Goal: Transaction & Acquisition: Obtain resource

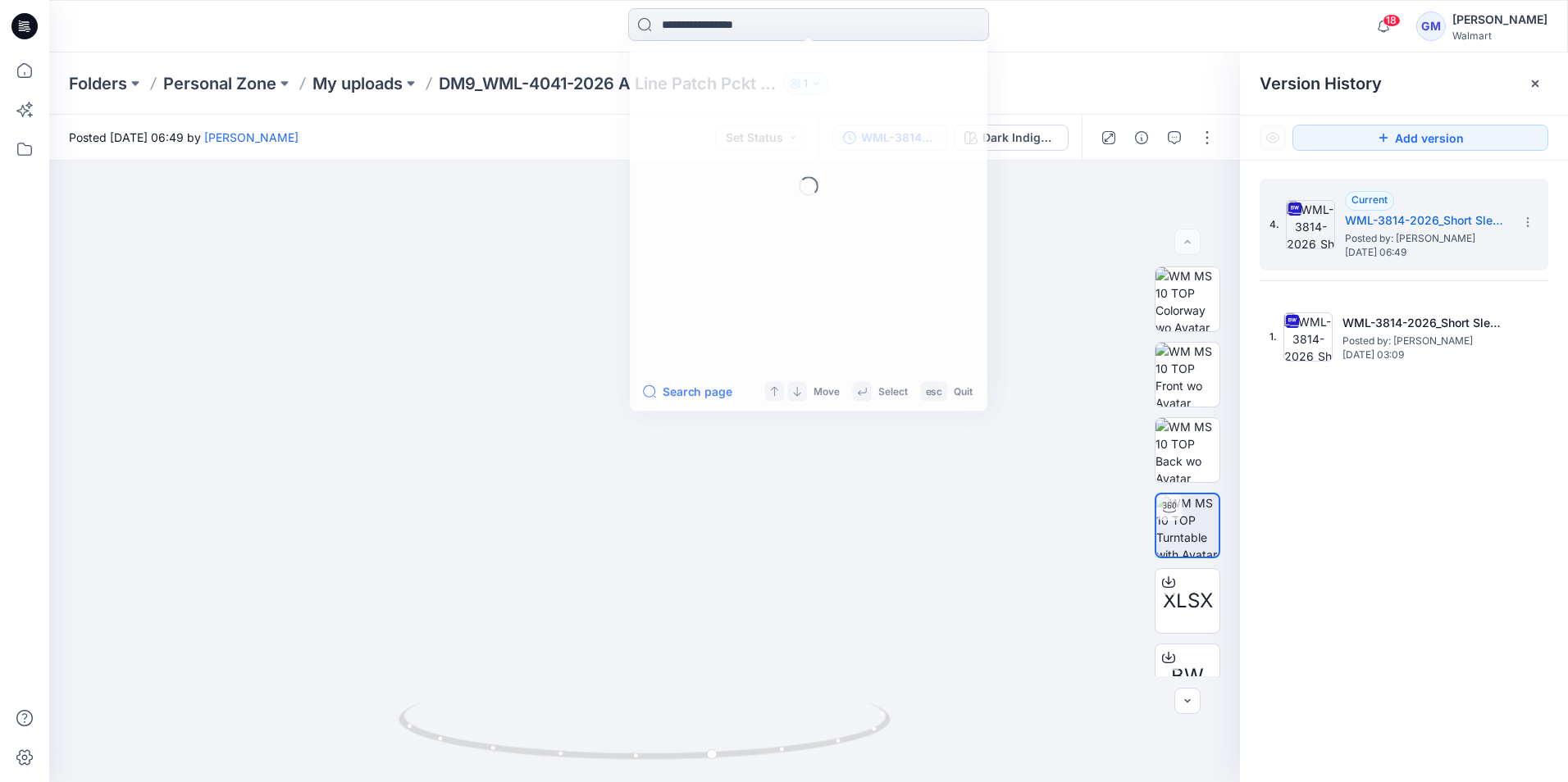
click at [710, 31] on input at bounding box center [808, 25] width 361 height 33
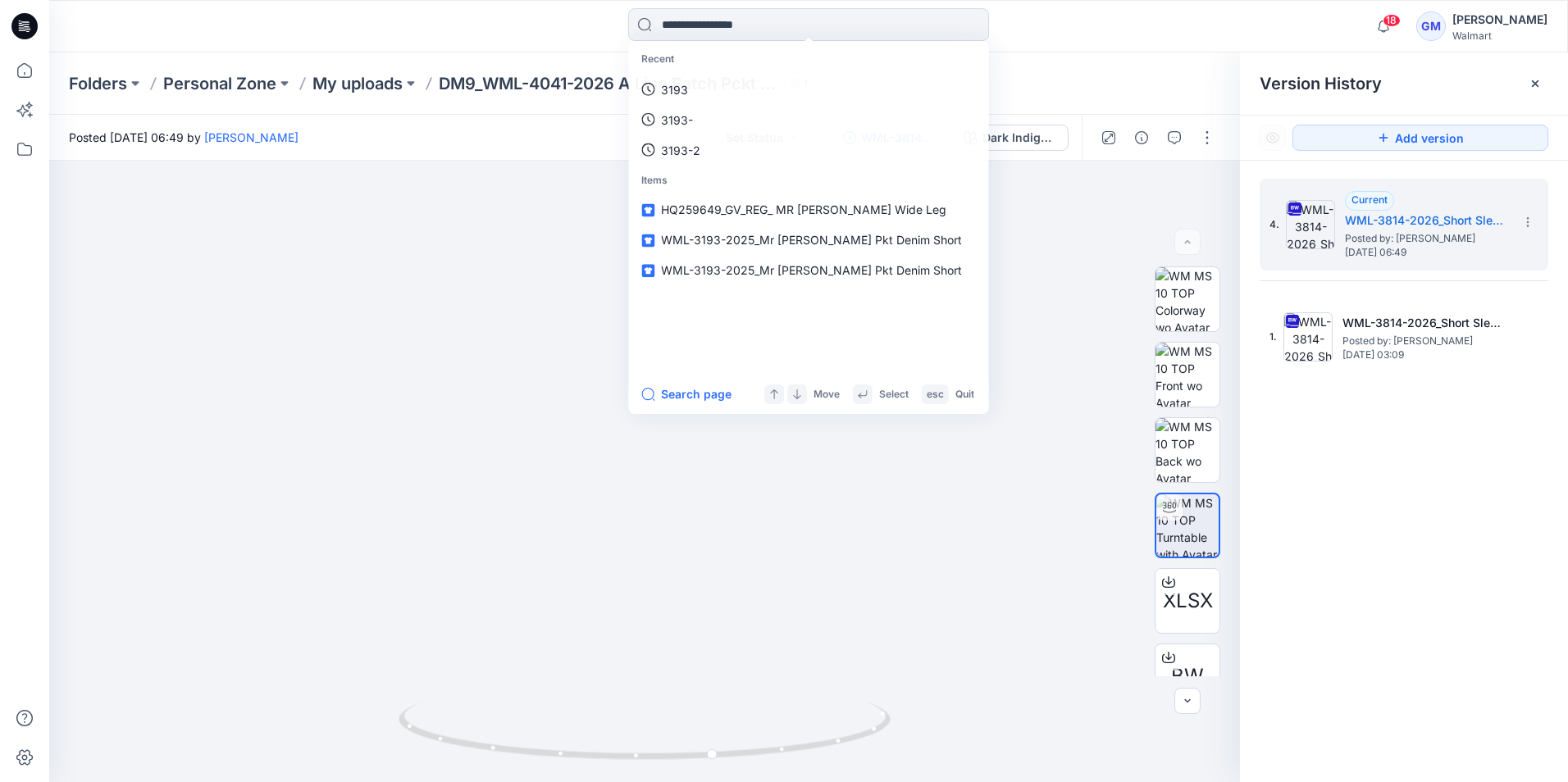
click at [26, 27] on icon at bounding box center [27, 27] width 7 height 1
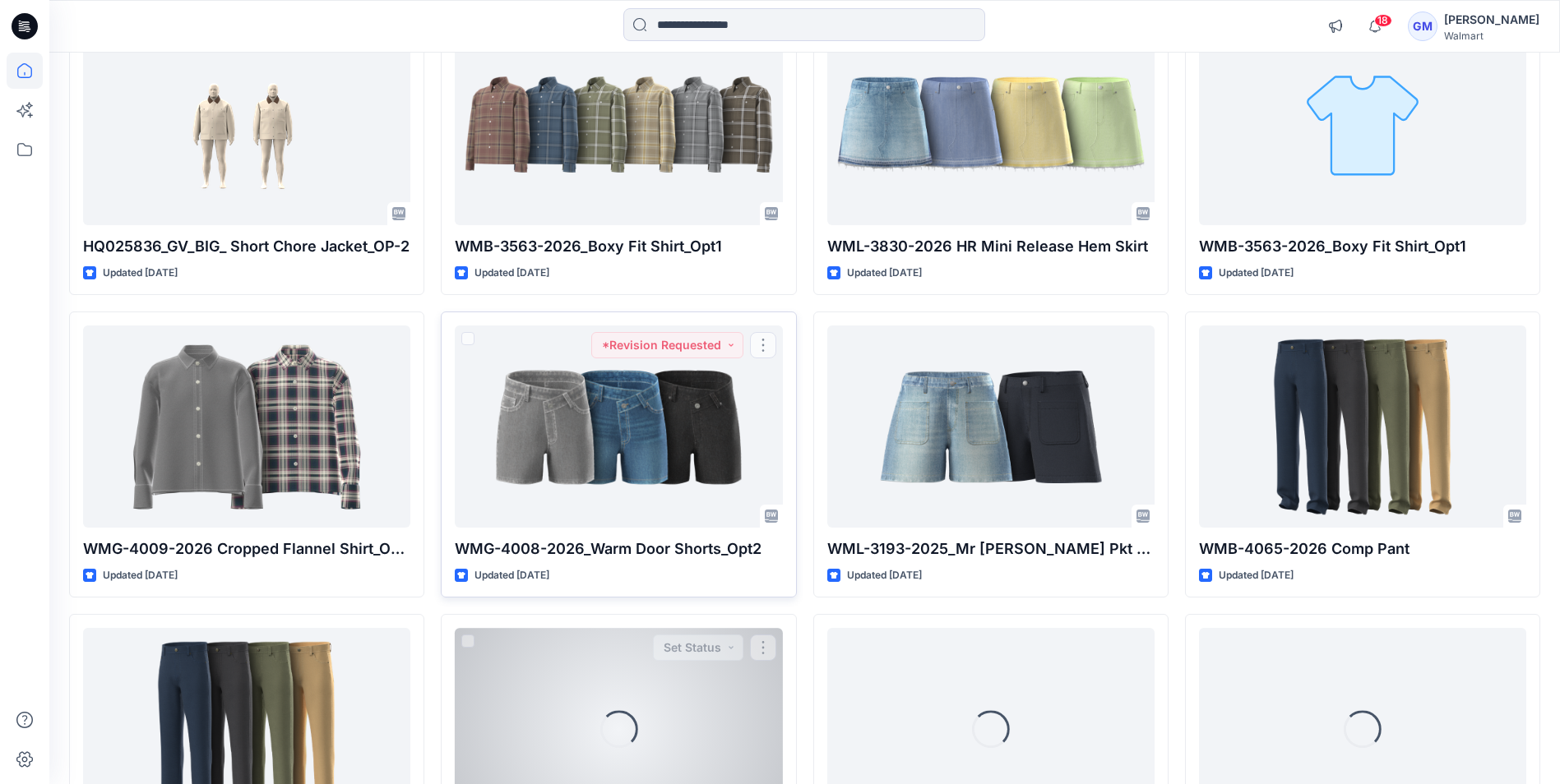
scroll to position [1735, 0]
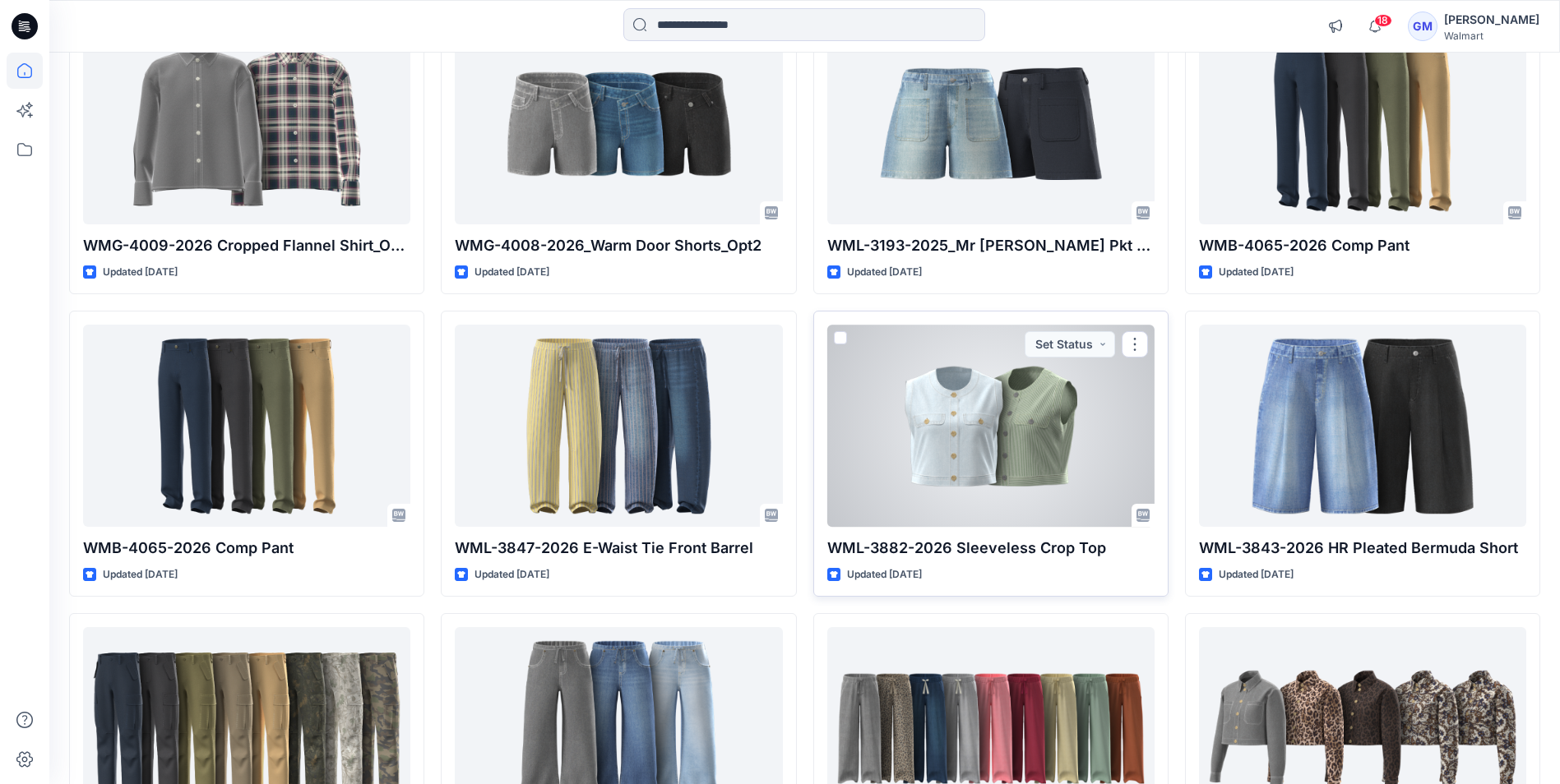
click at [964, 441] on div at bounding box center [990, 425] width 327 height 202
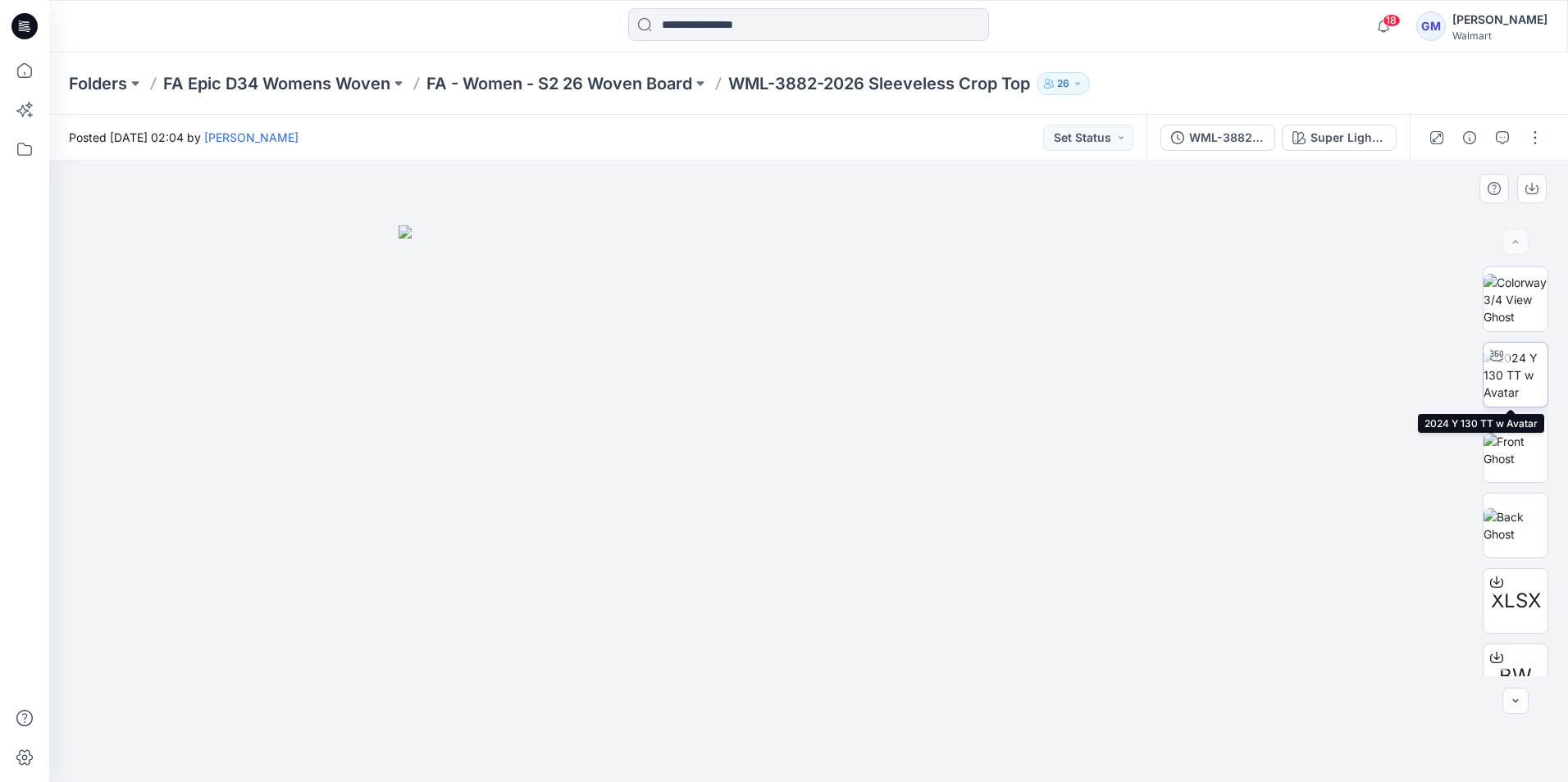
click at [1513, 373] on img at bounding box center [1515, 375] width 64 height 51
drag, startPoint x: 820, startPoint y: 423, endPoint x: 832, endPoint y: 379, distance: 45.6
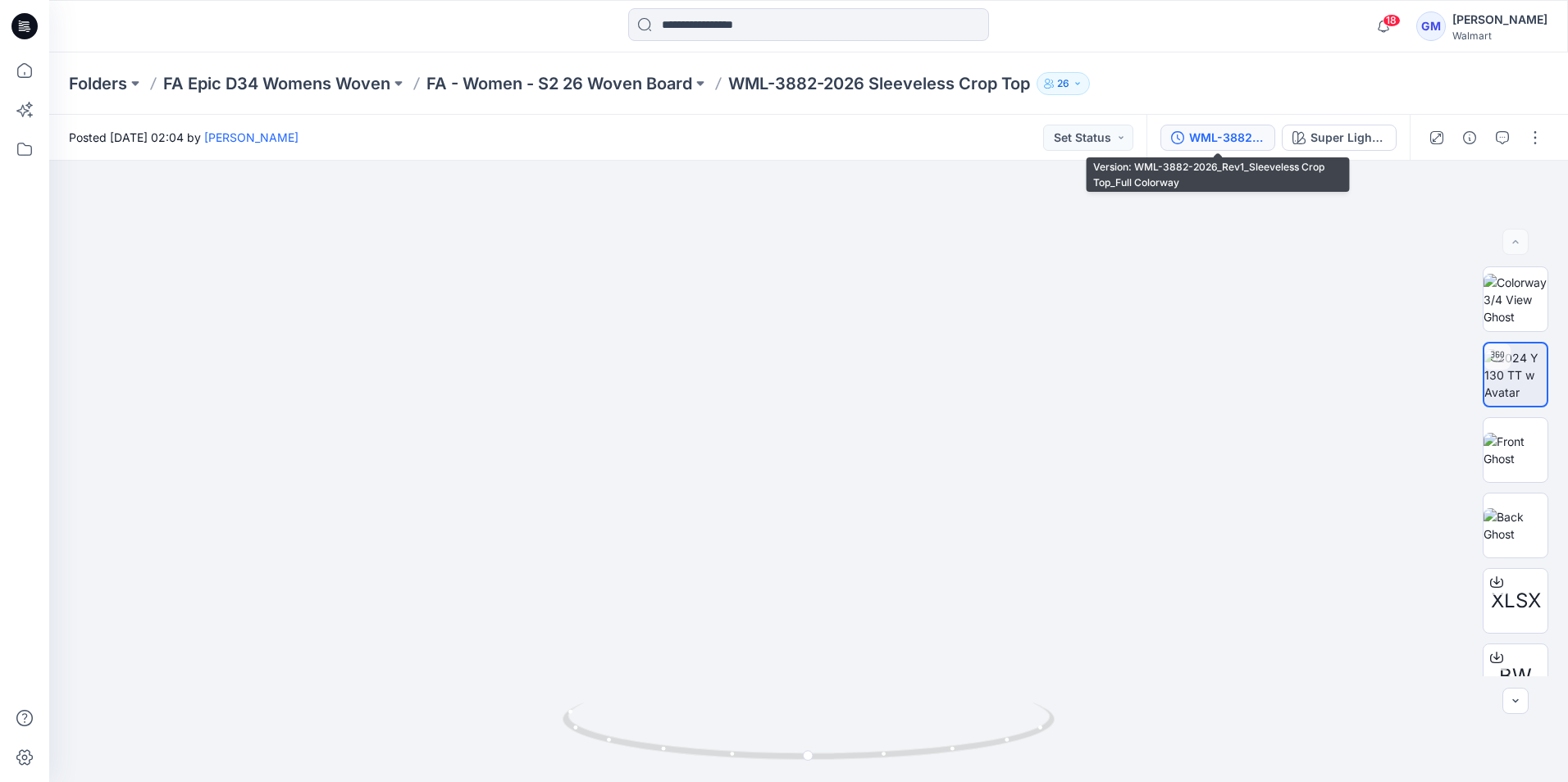
click at [1203, 131] on div "WML-3882-2026_Rev1_Sleeveless Crop Top_Full Colorway" at bounding box center [1226, 137] width 75 height 18
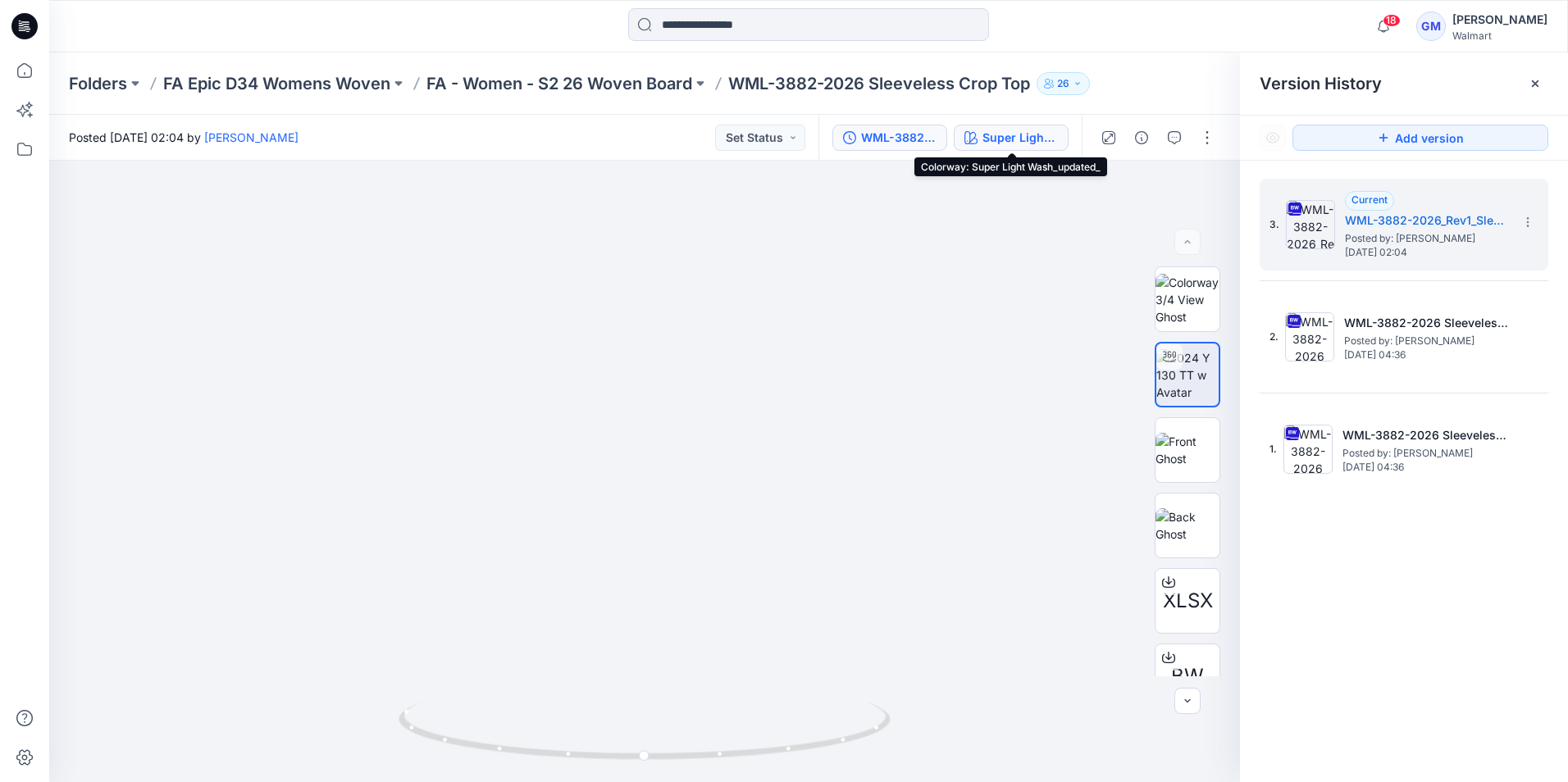
click at [1034, 136] on div "Super Light Wash_updated_" at bounding box center [1020, 137] width 75 height 18
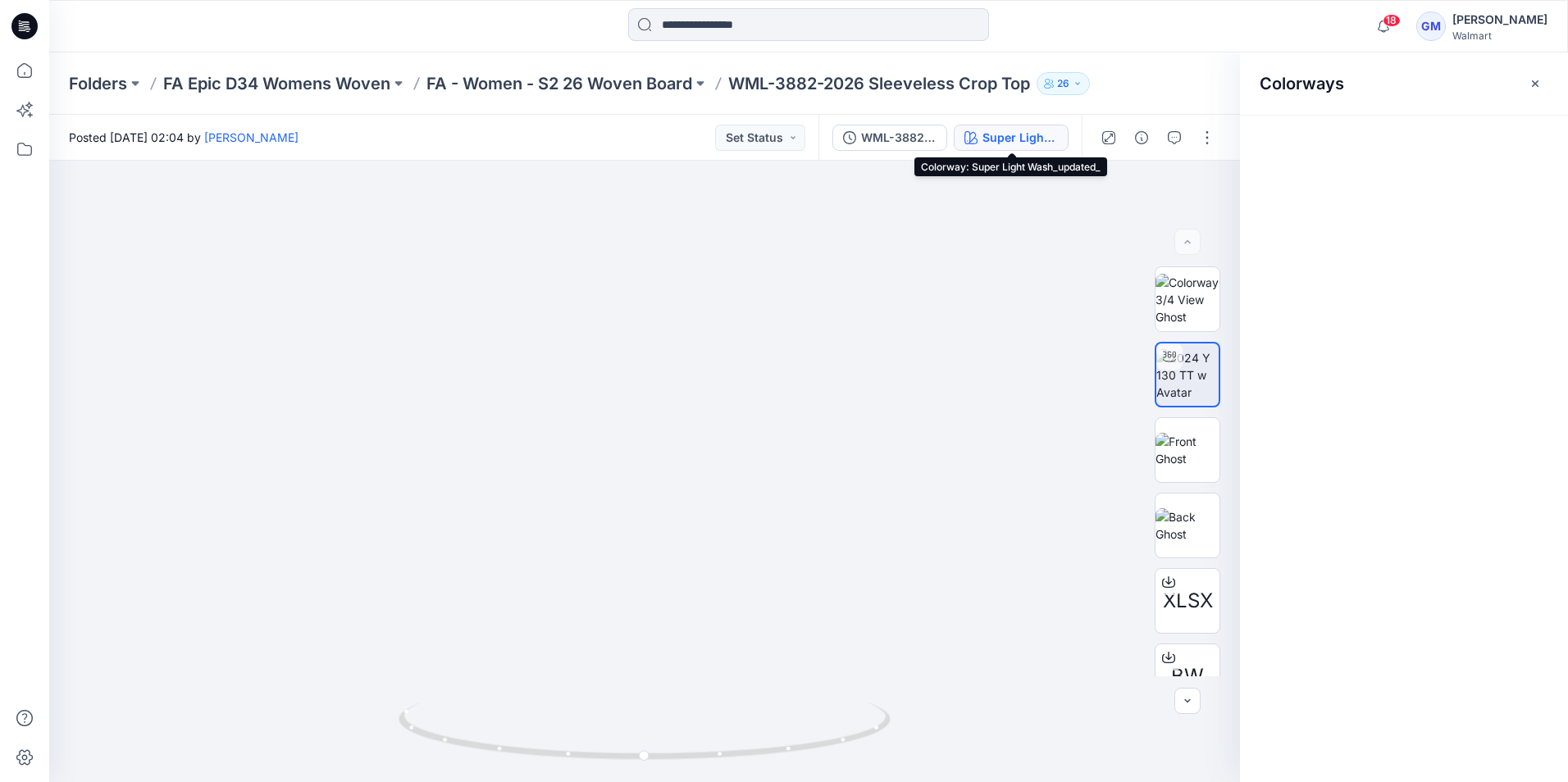
click at [1027, 135] on div "Super Light Wash_updated_" at bounding box center [1020, 137] width 75 height 18
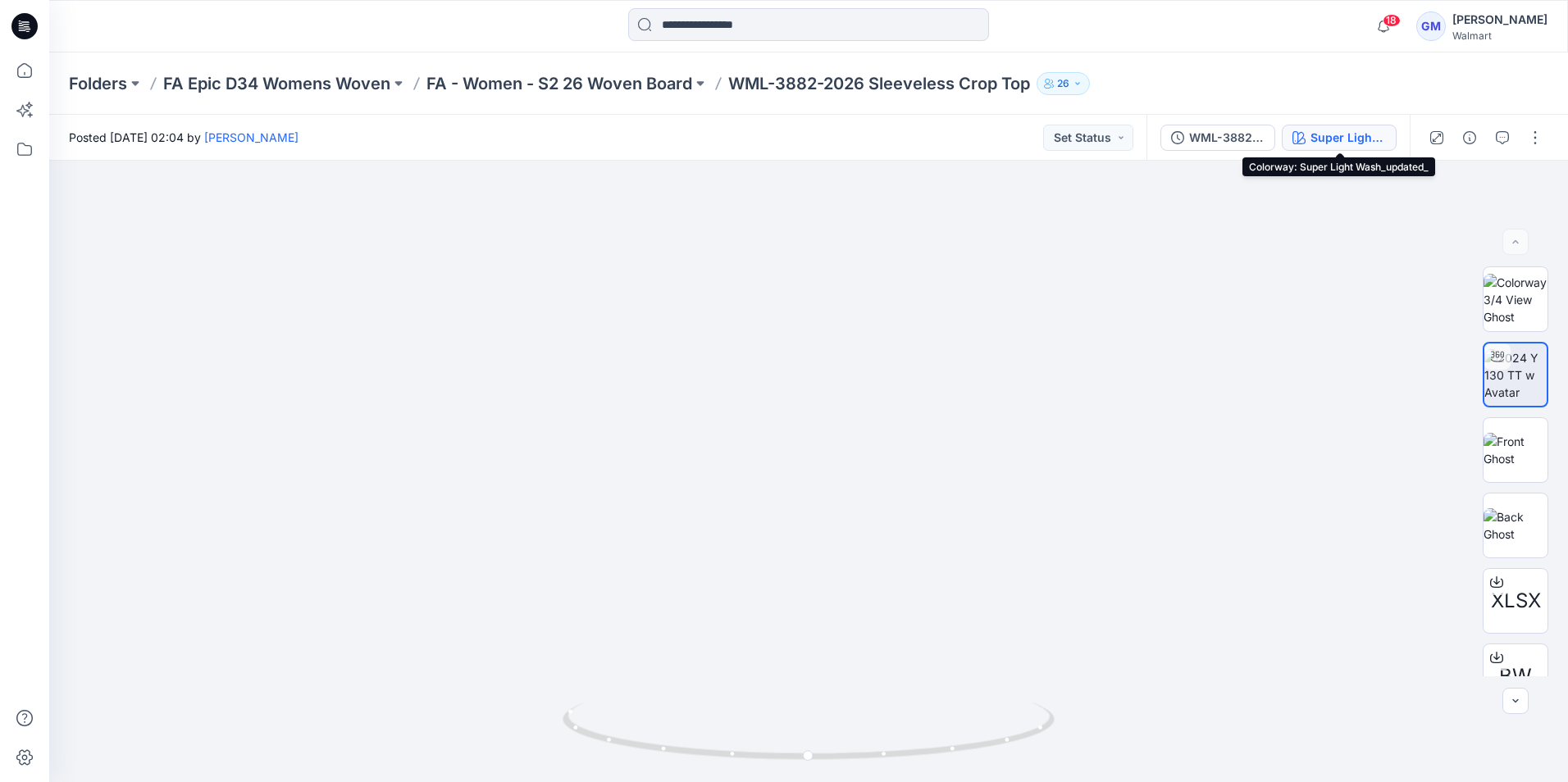
click at [1332, 140] on div "Super Light Wash_updated_" at bounding box center [1348, 137] width 75 height 18
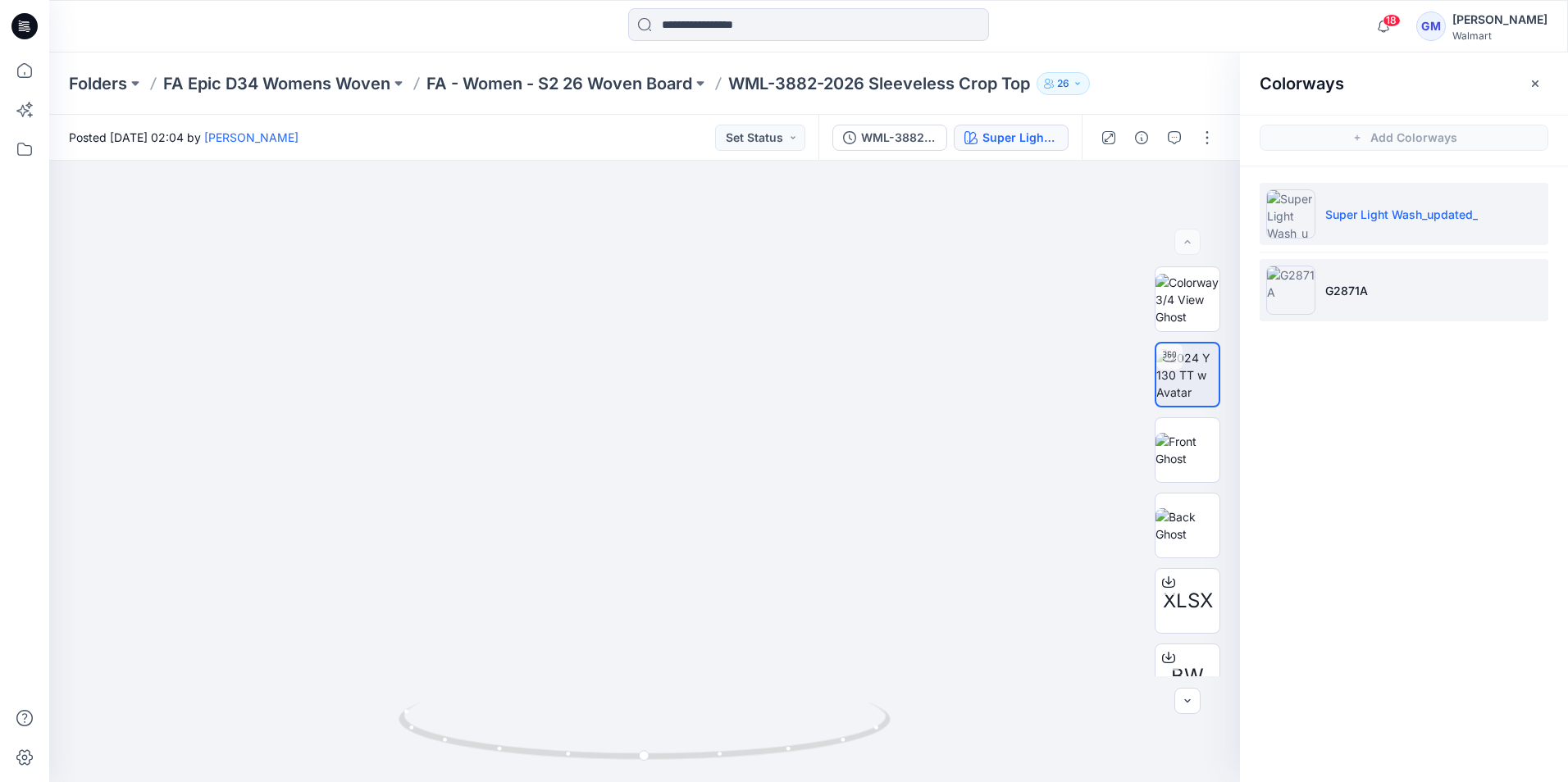
click at [1299, 299] on img at bounding box center [1290, 290] width 49 height 49
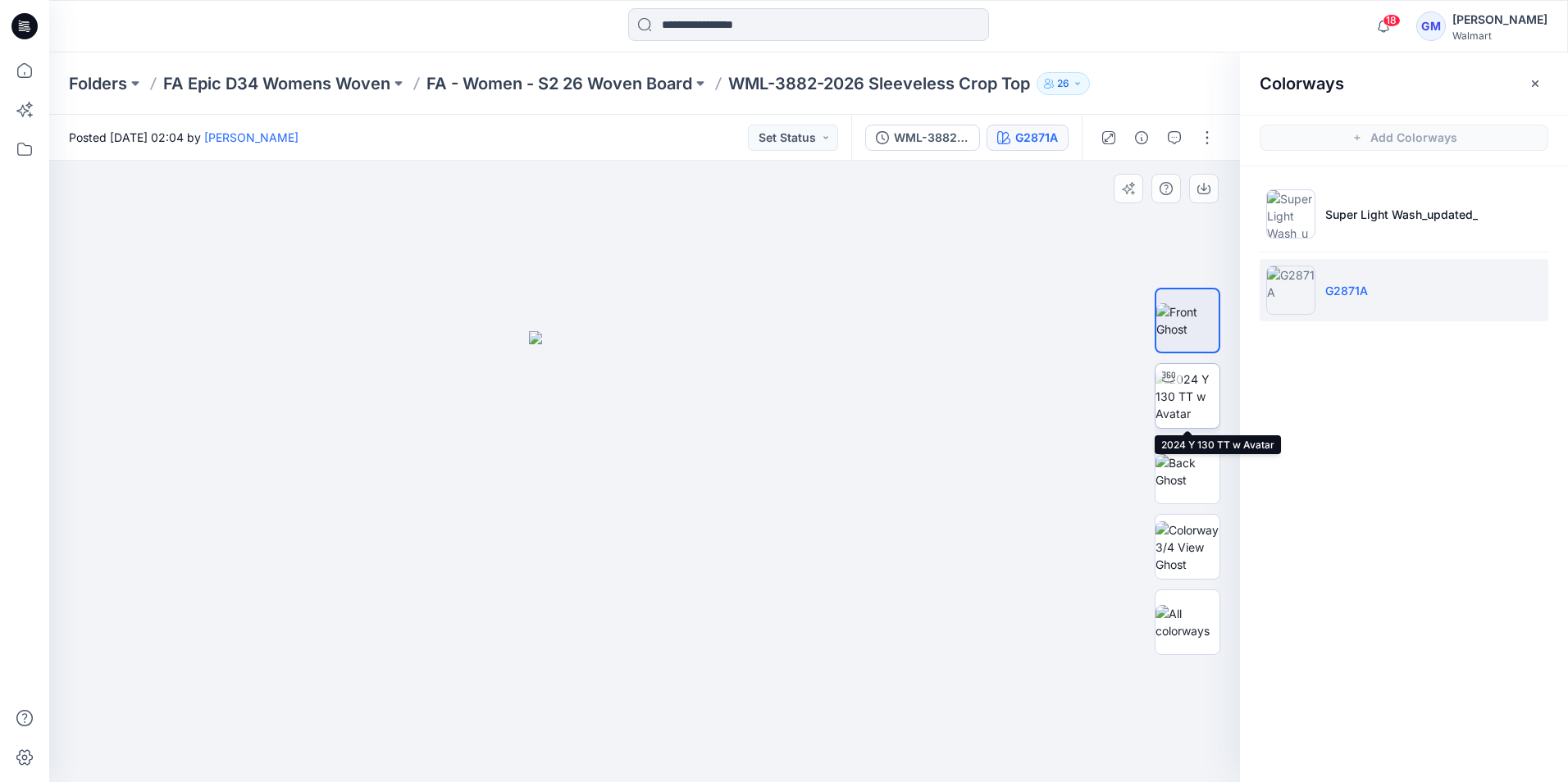
click at [1177, 396] on img at bounding box center [1187, 397] width 64 height 51
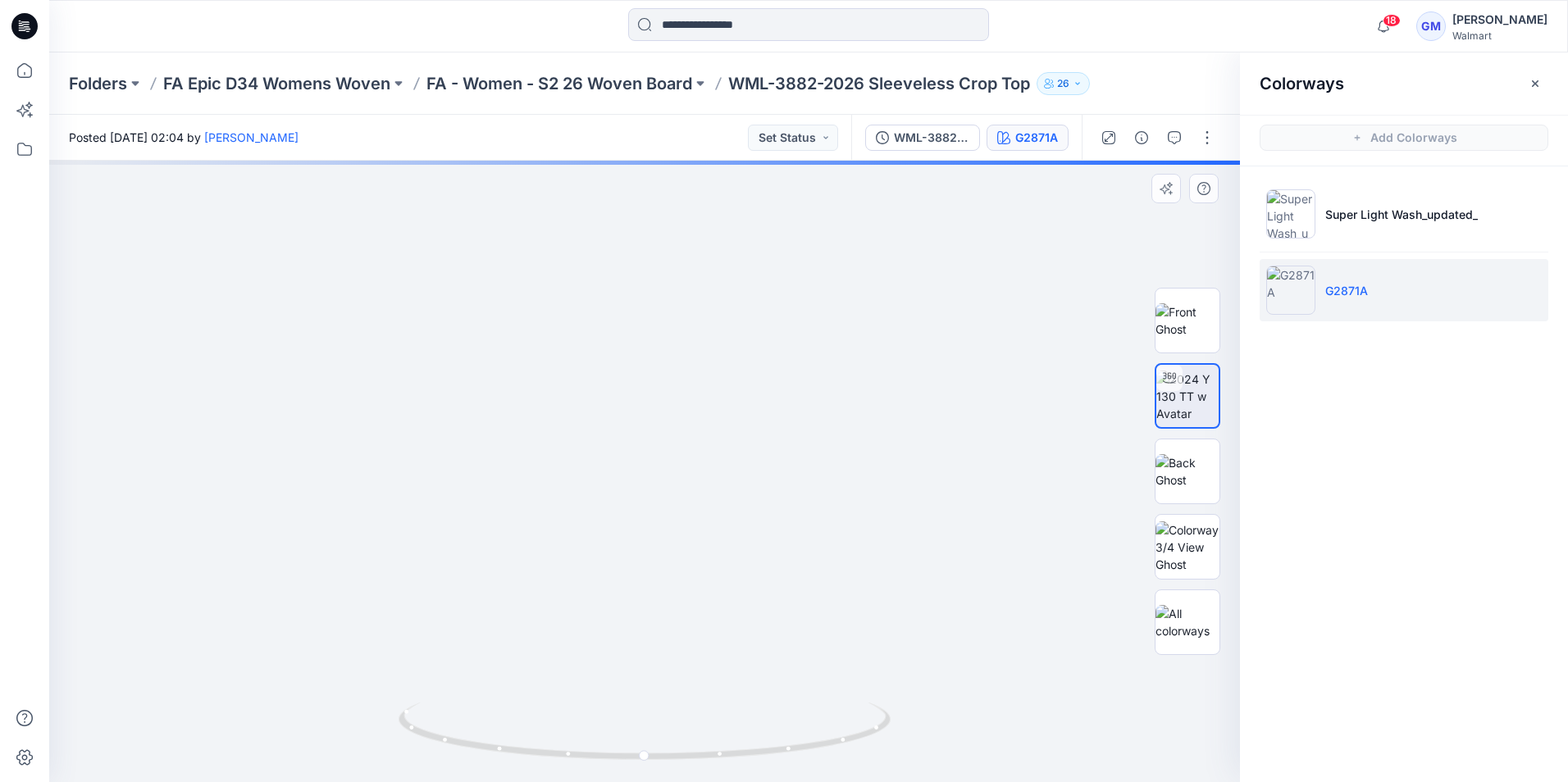
drag, startPoint x: 688, startPoint y: 337, endPoint x: 701, endPoint y: 528, distance: 191.4
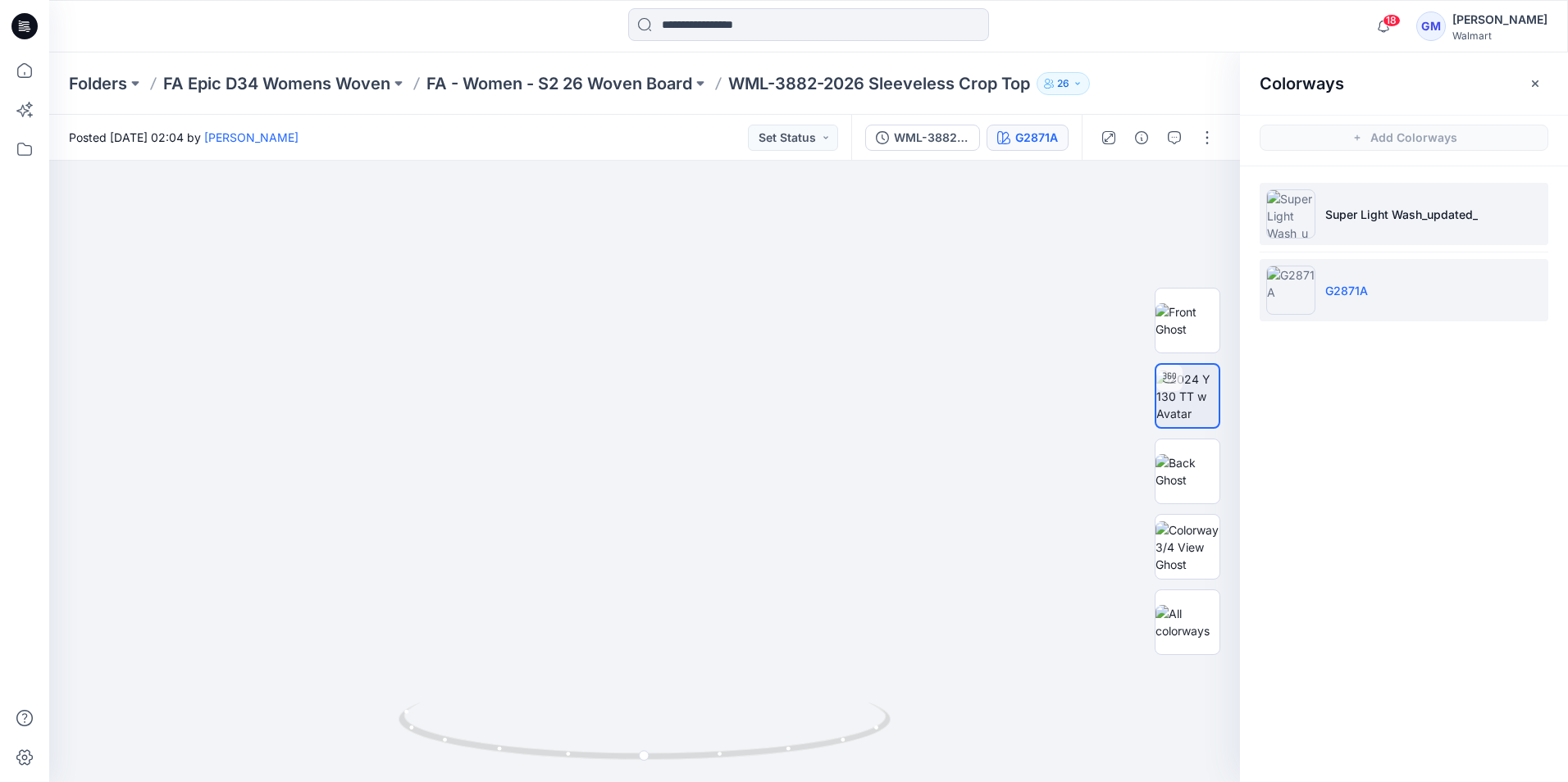
click at [1288, 216] on img at bounding box center [1290, 213] width 49 height 49
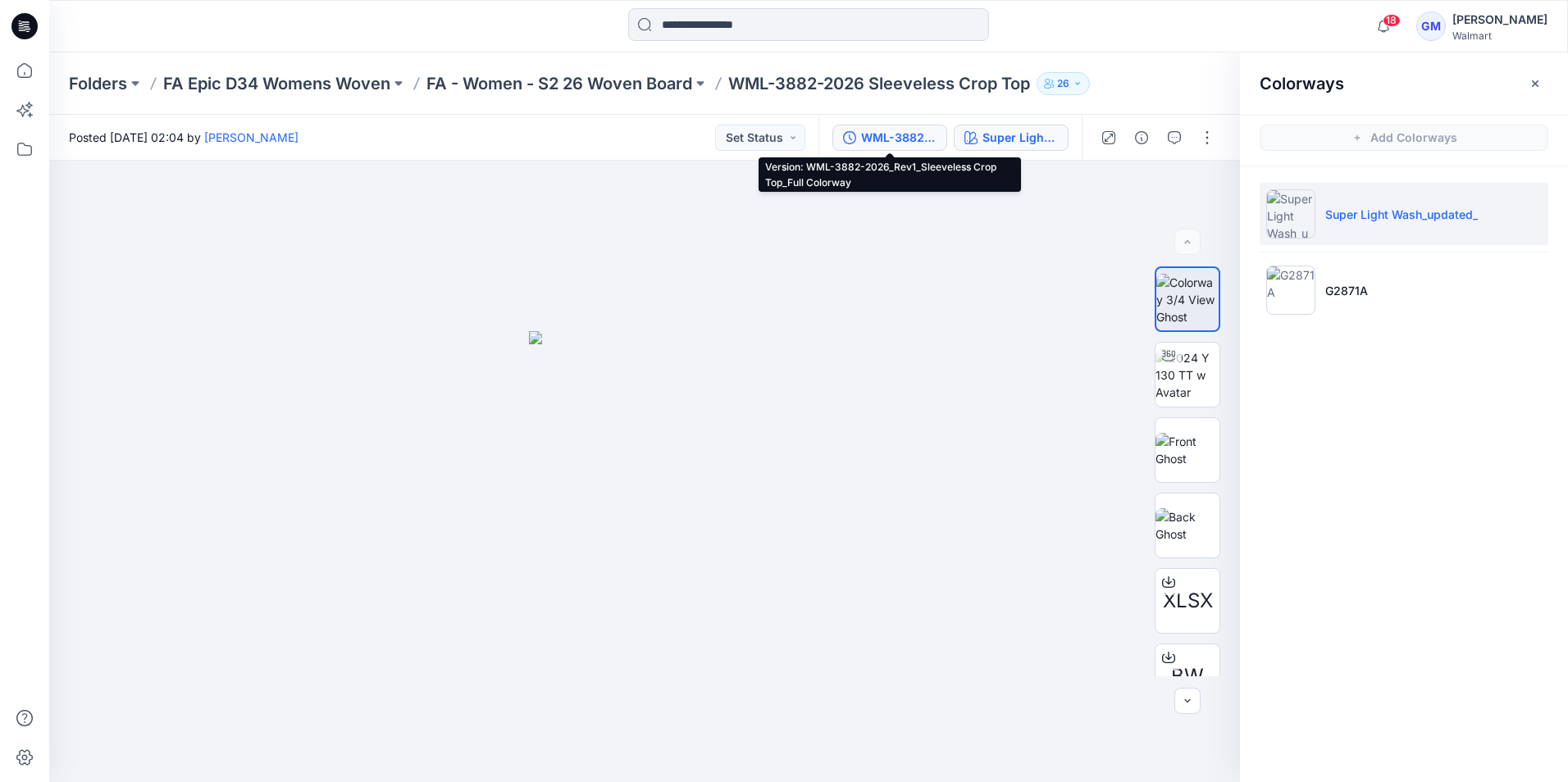
click at [927, 134] on div "WML-3882-2026_Rev1_Sleeveless Crop Top_Full Colorway" at bounding box center [898, 137] width 75 height 18
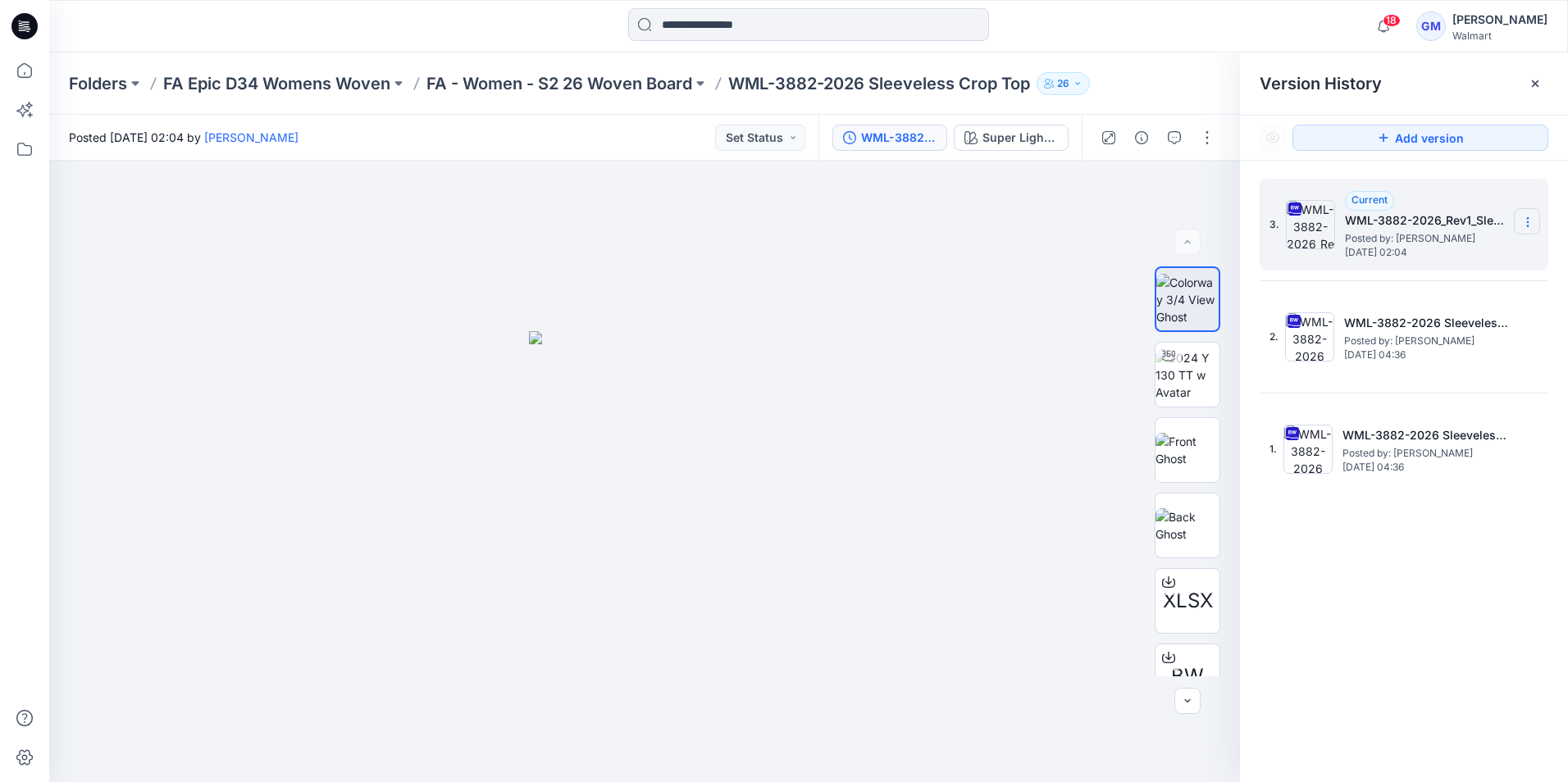
click at [1524, 218] on icon at bounding box center [1527, 222] width 13 height 13
click at [1486, 249] on span "Download Source BW File" at bounding box center [1445, 254] width 138 height 20
click at [19, 27] on icon at bounding box center [24, 26] width 27 height 27
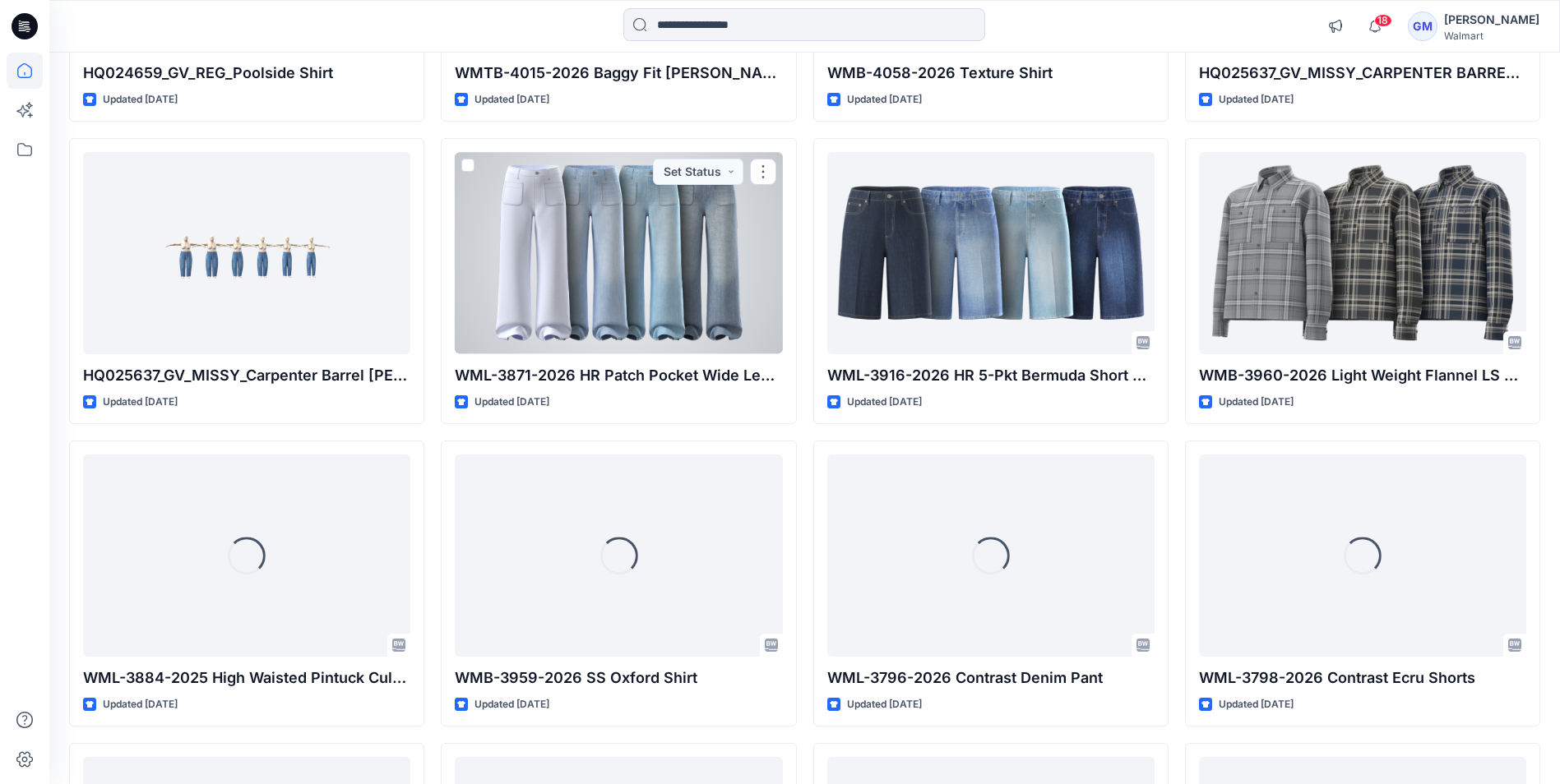
scroll to position [8089, 0]
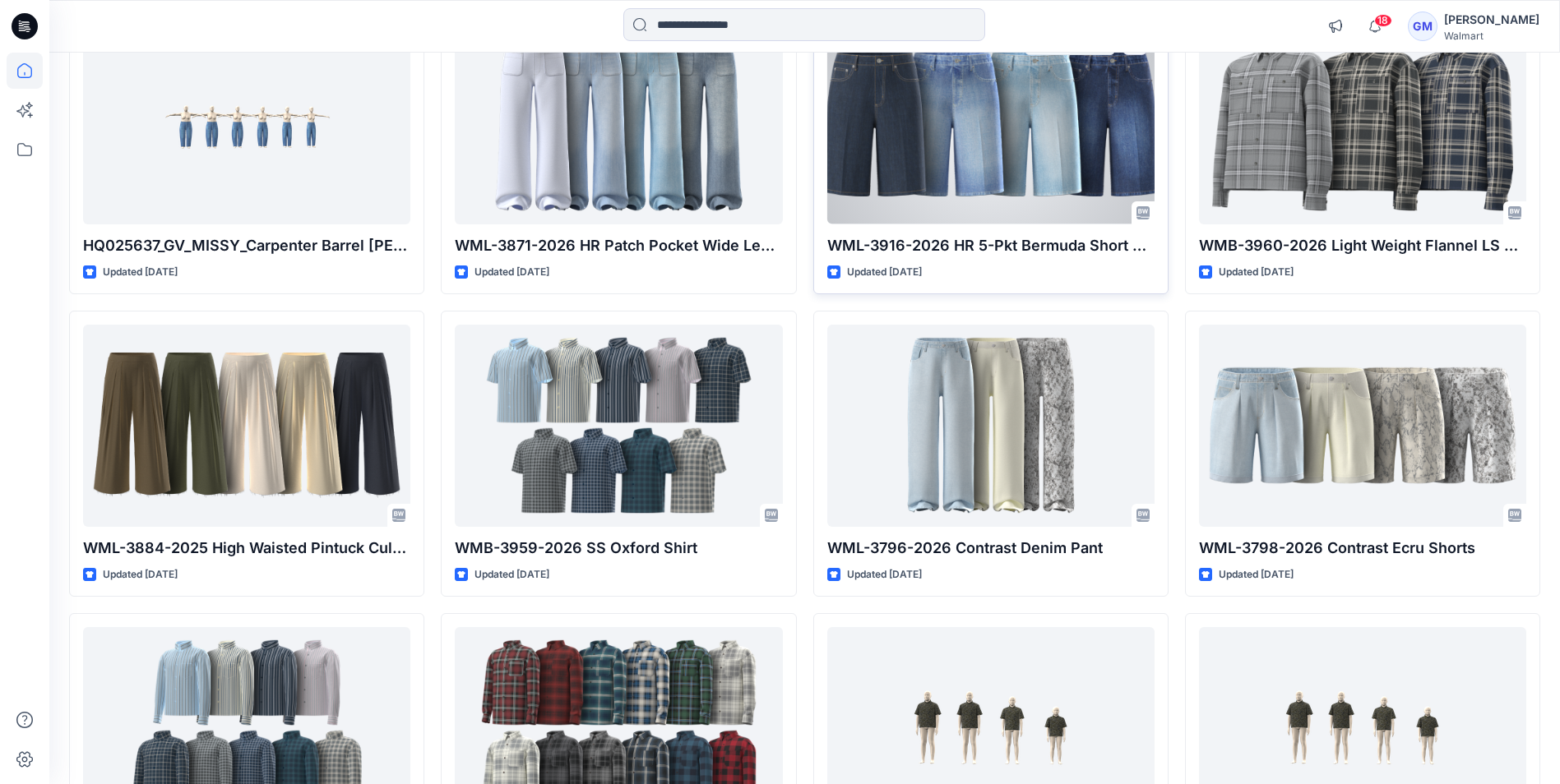
click at [1051, 91] on div at bounding box center [990, 123] width 327 height 202
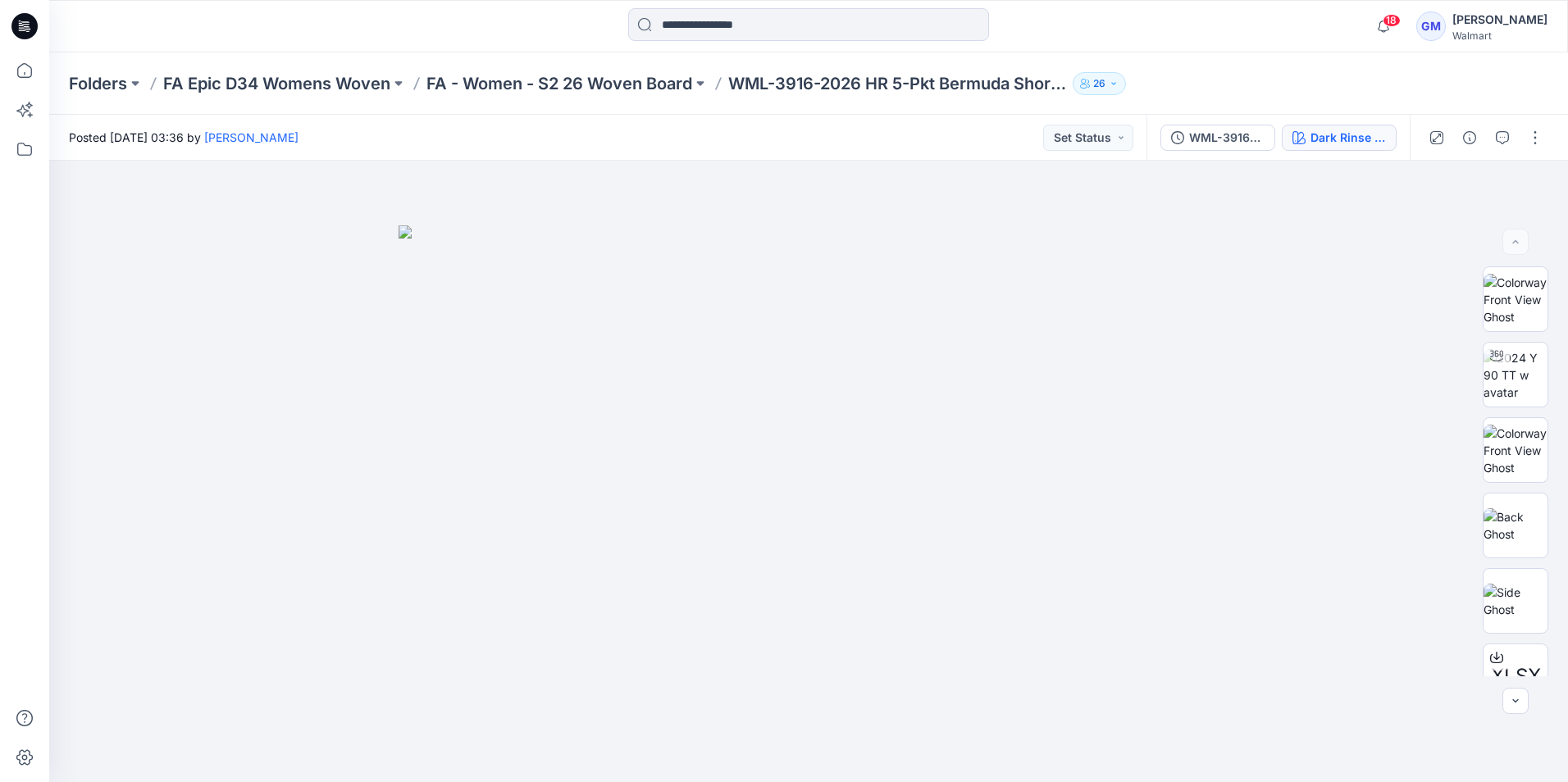
click at [1327, 130] on div "Dark Rinse Wash" at bounding box center [1348, 137] width 75 height 18
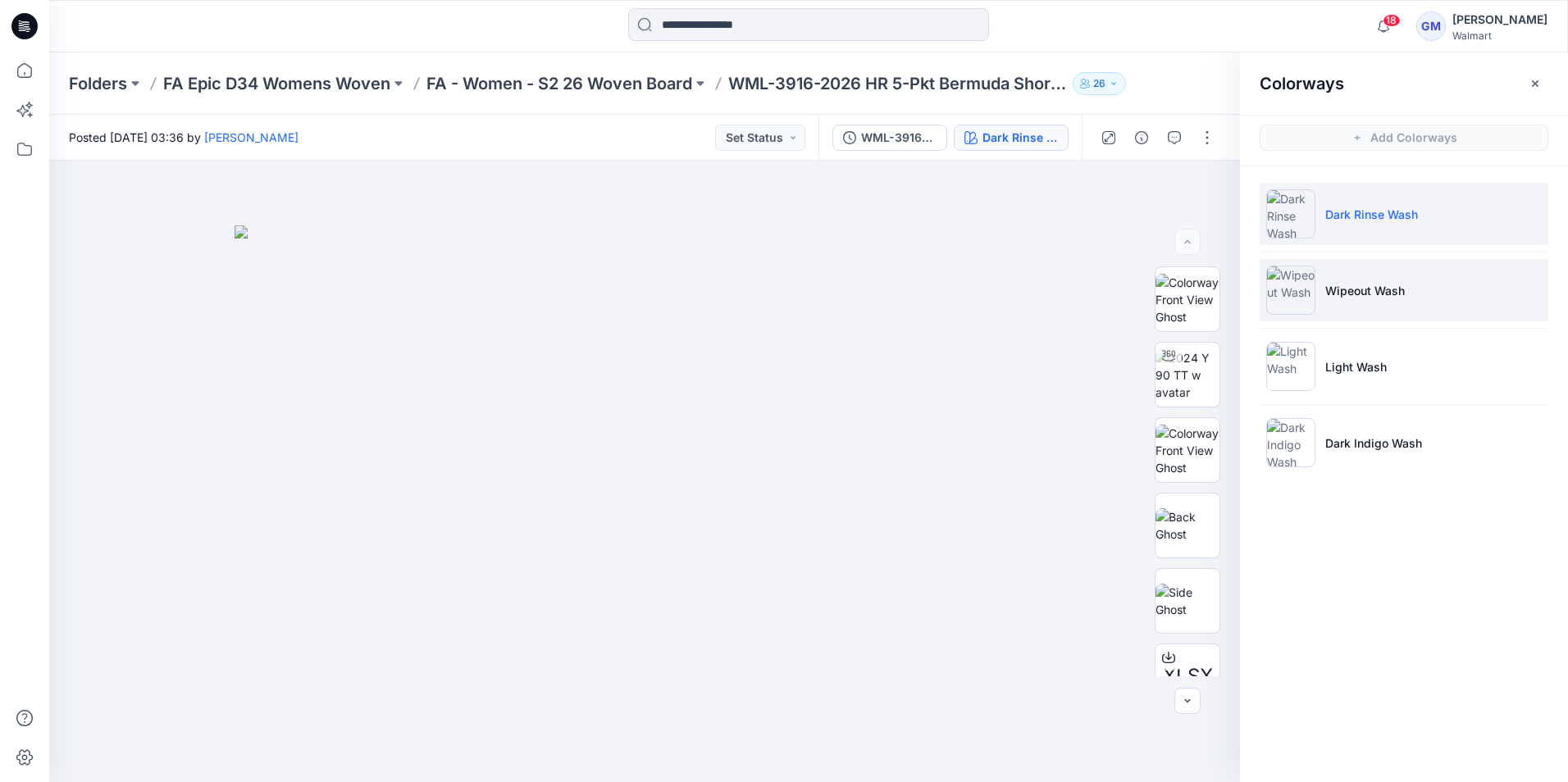
click at [1361, 290] on p "Wipeout Wash" at bounding box center [1364, 290] width 80 height 17
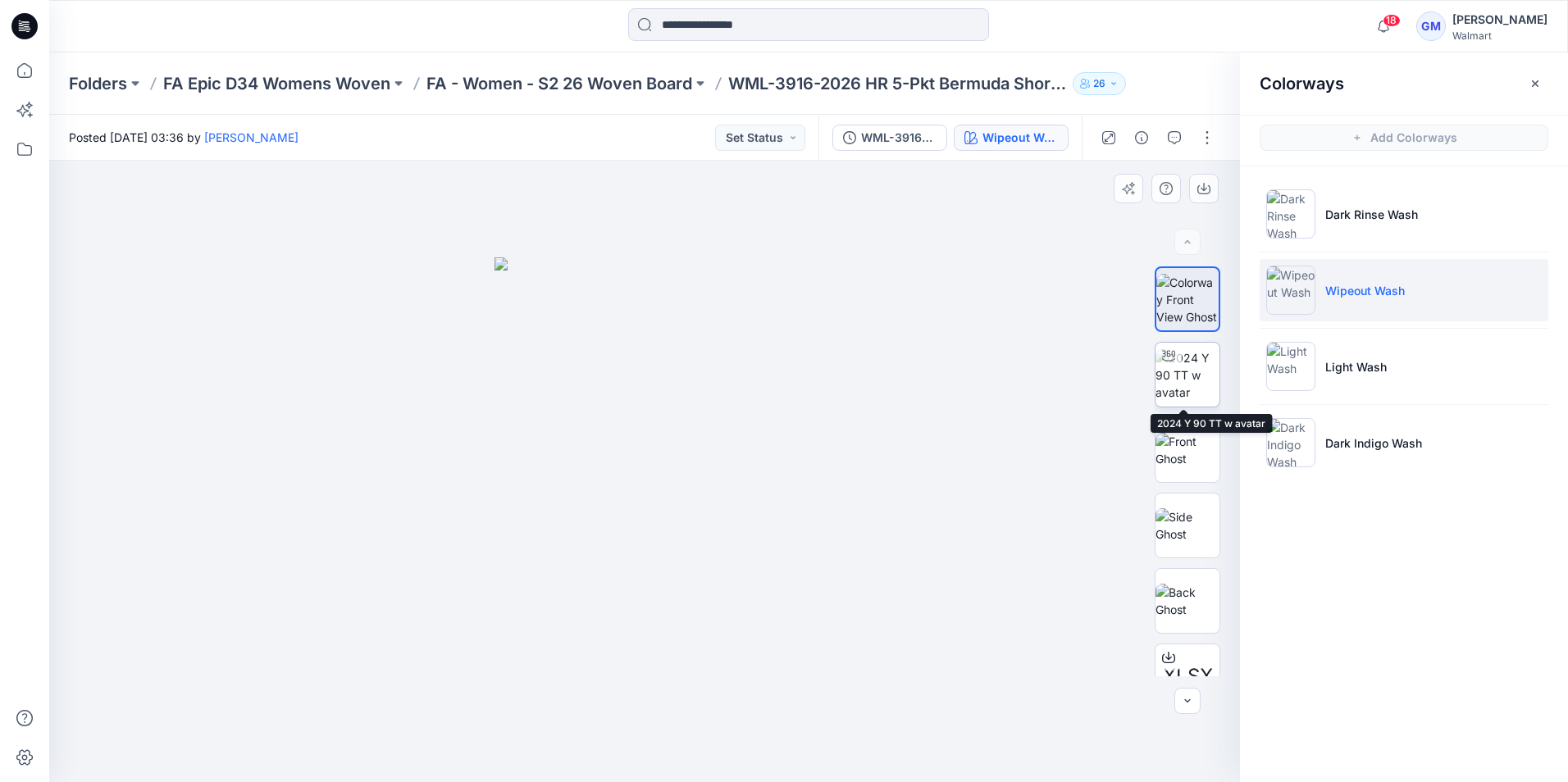
click at [1192, 376] on img at bounding box center [1187, 375] width 64 height 51
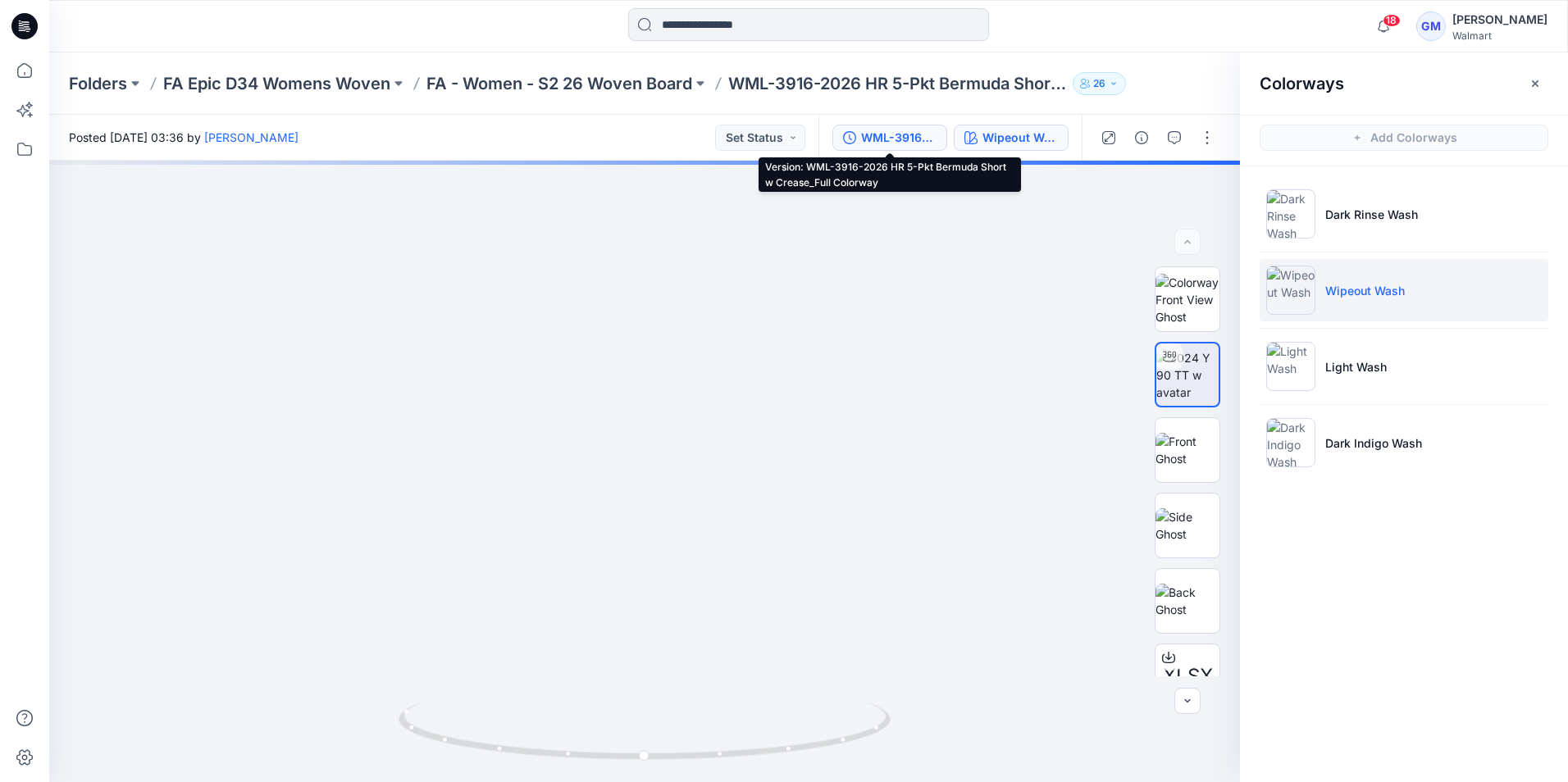
click at [867, 135] on div "WML-3916-2026 HR 5-Pkt Bermuda Short w Crease_Full Colorway" at bounding box center [898, 137] width 75 height 18
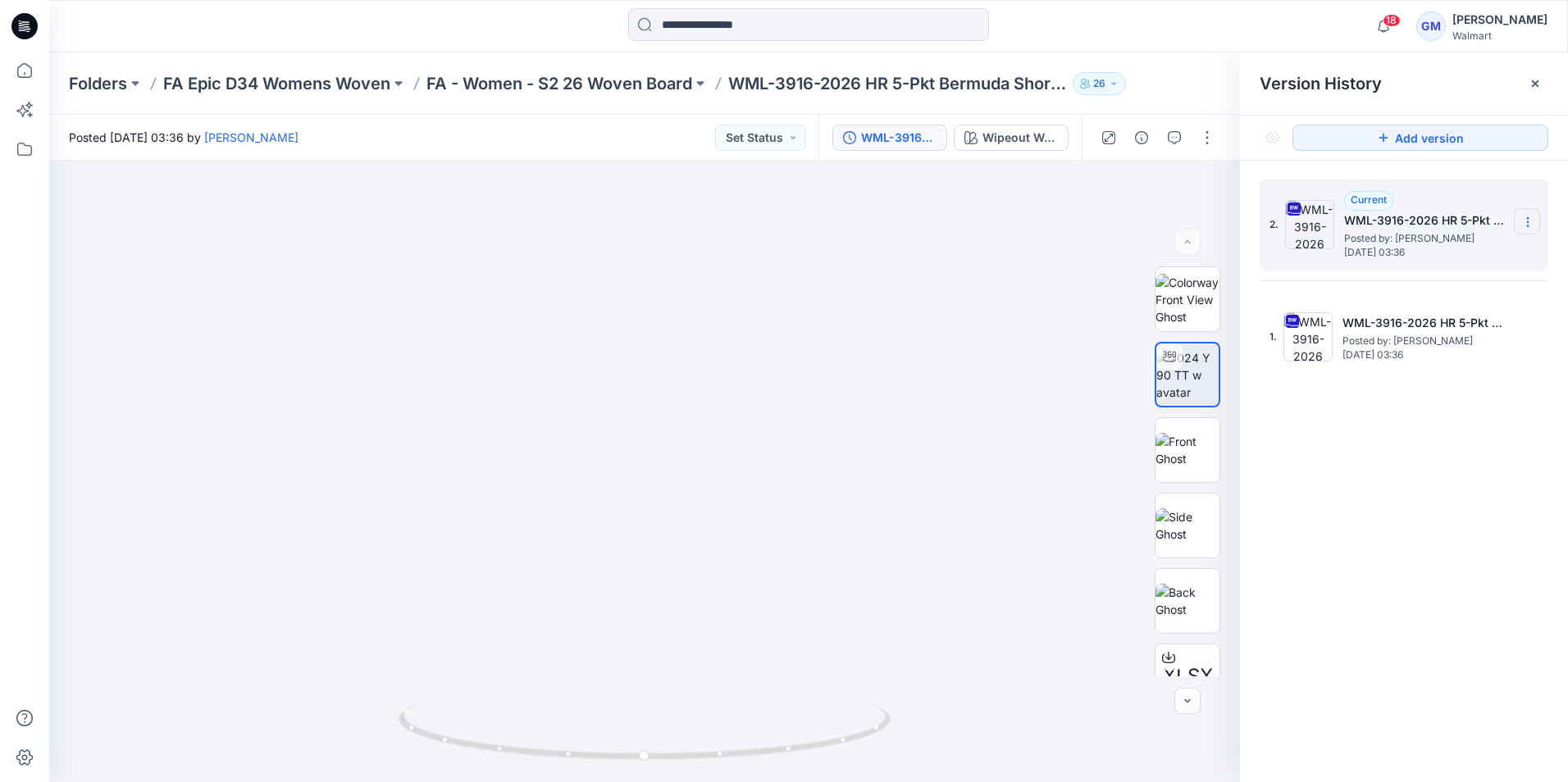
click at [1528, 222] on icon at bounding box center [1527, 222] width 13 height 13
click at [1457, 254] on span "Download Source BW File" at bounding box center [1445, 254] width 138 height 20
click at [1071, 31] on div at bounding box center [808, 27] width 760 height 36
click at [623, 320] on img at bounding box center [644, 415] width 844 height 733
click at [623, 321] on img at bounding box center [644, 415] width 844 height 733
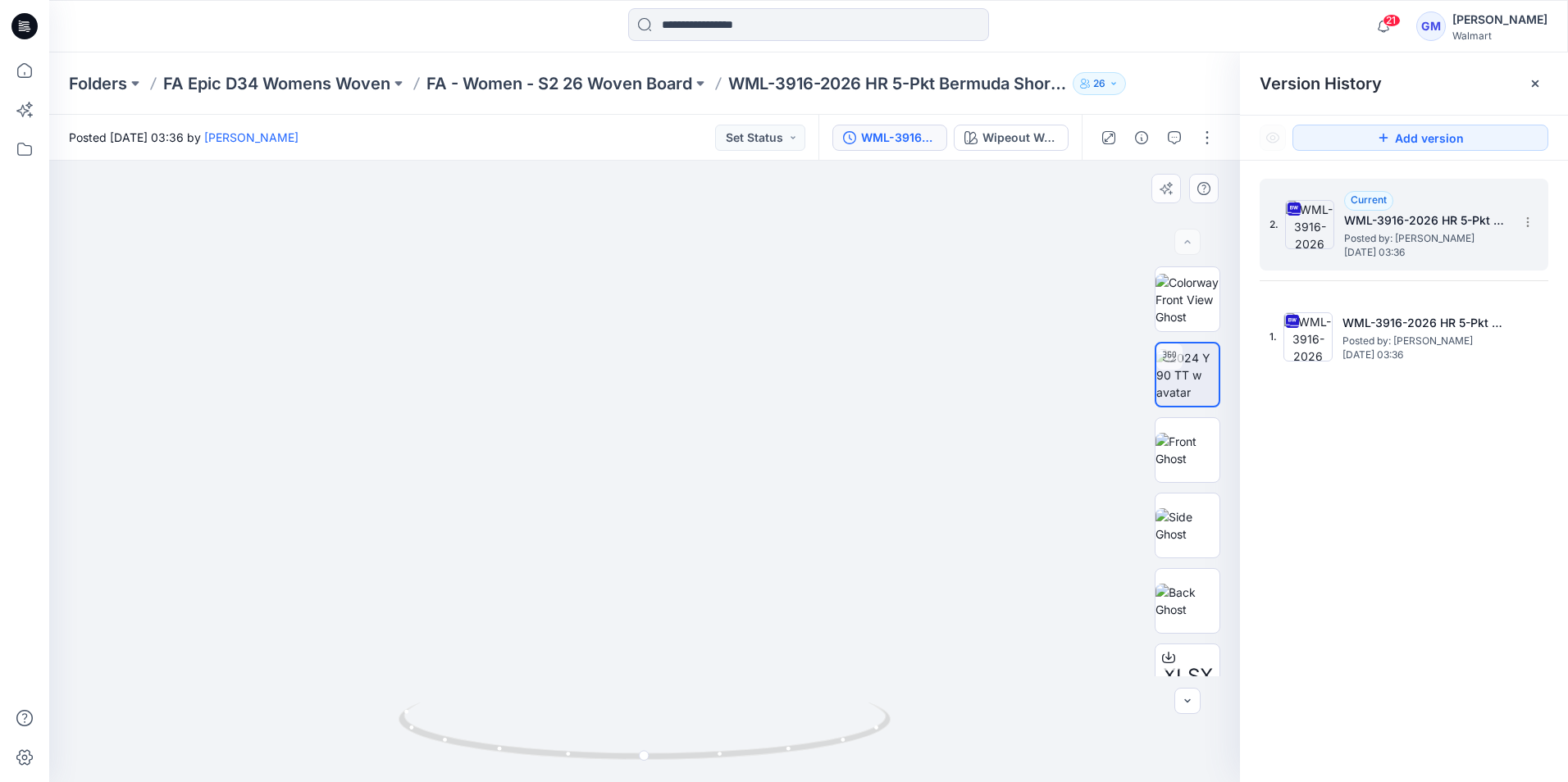
click at [623, 321] on img at bounding box center [644, 415] width 844 height 733
click at [1243, 427] on div "2. Current WML-3916-2026 HR 5-Pkt Bermuda Short w Crease_Full Colorway Posted b…" at bounding box center [1404, 484] width 328 height 646
click at [735, 540] on img at bounding box center [644, 415] width 844 height 733
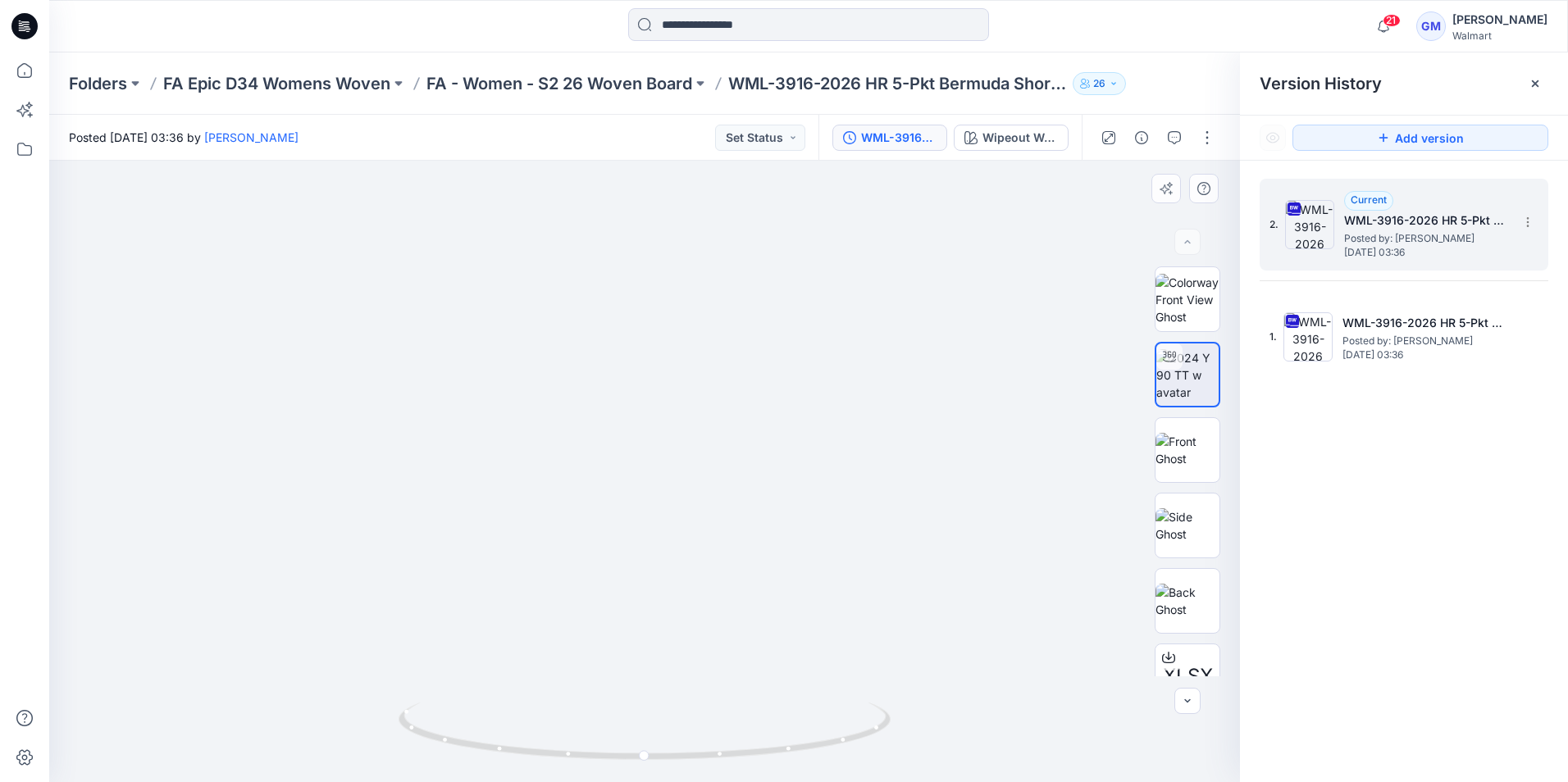
click at [735, 540] on img at bounding box center [644, 415] width 844 height 733
click at [783, 569] on img at bounding box center [644, 415] width 844 height 733
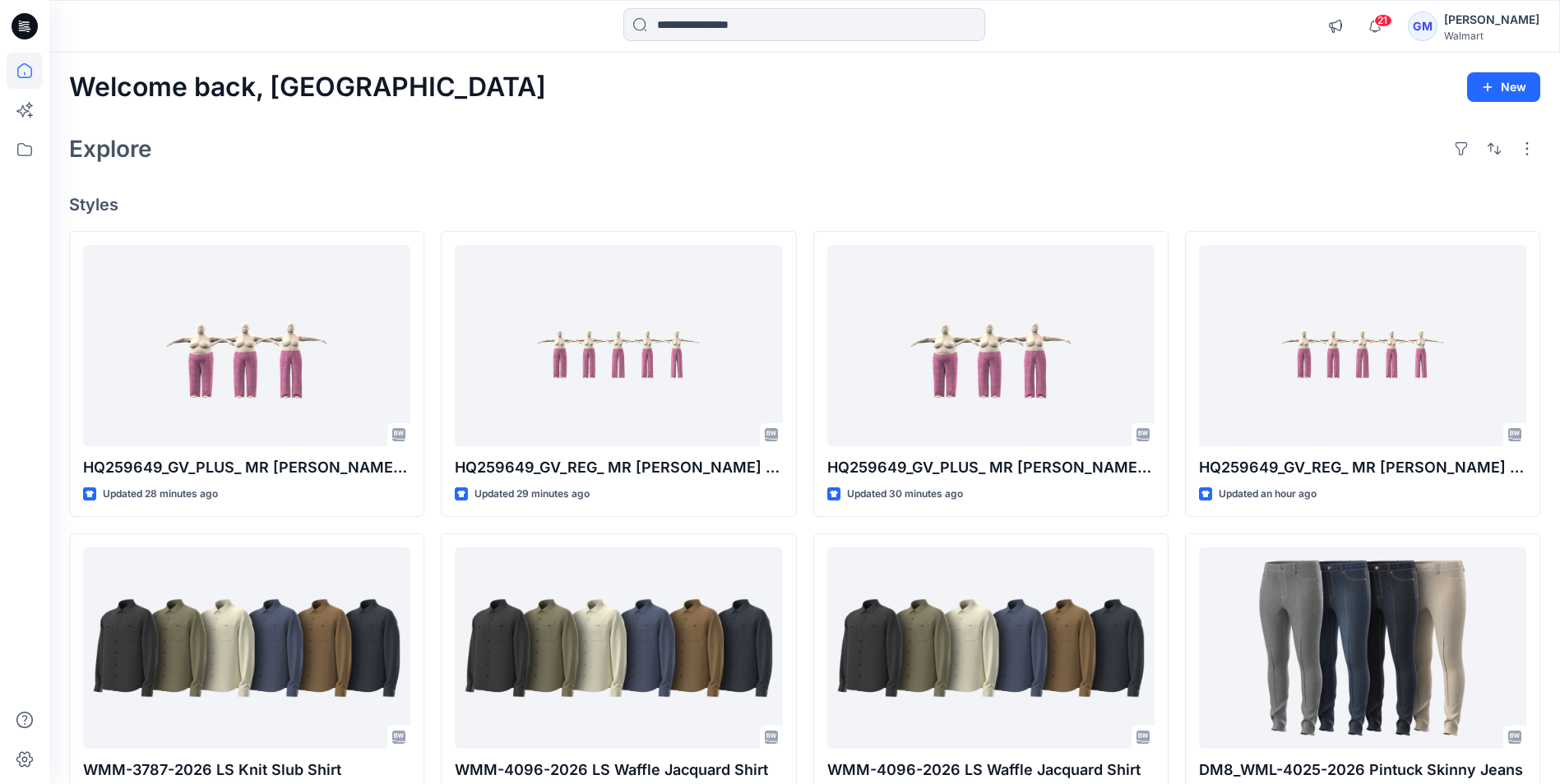
click at [1008, 173] on div "Welcome back, Gayan New Explore Styles HQ259649_GV_PLUS_ MR Slouchy Wide Leg Up…" at bounding box center [804, 627] width 1511 height 1149
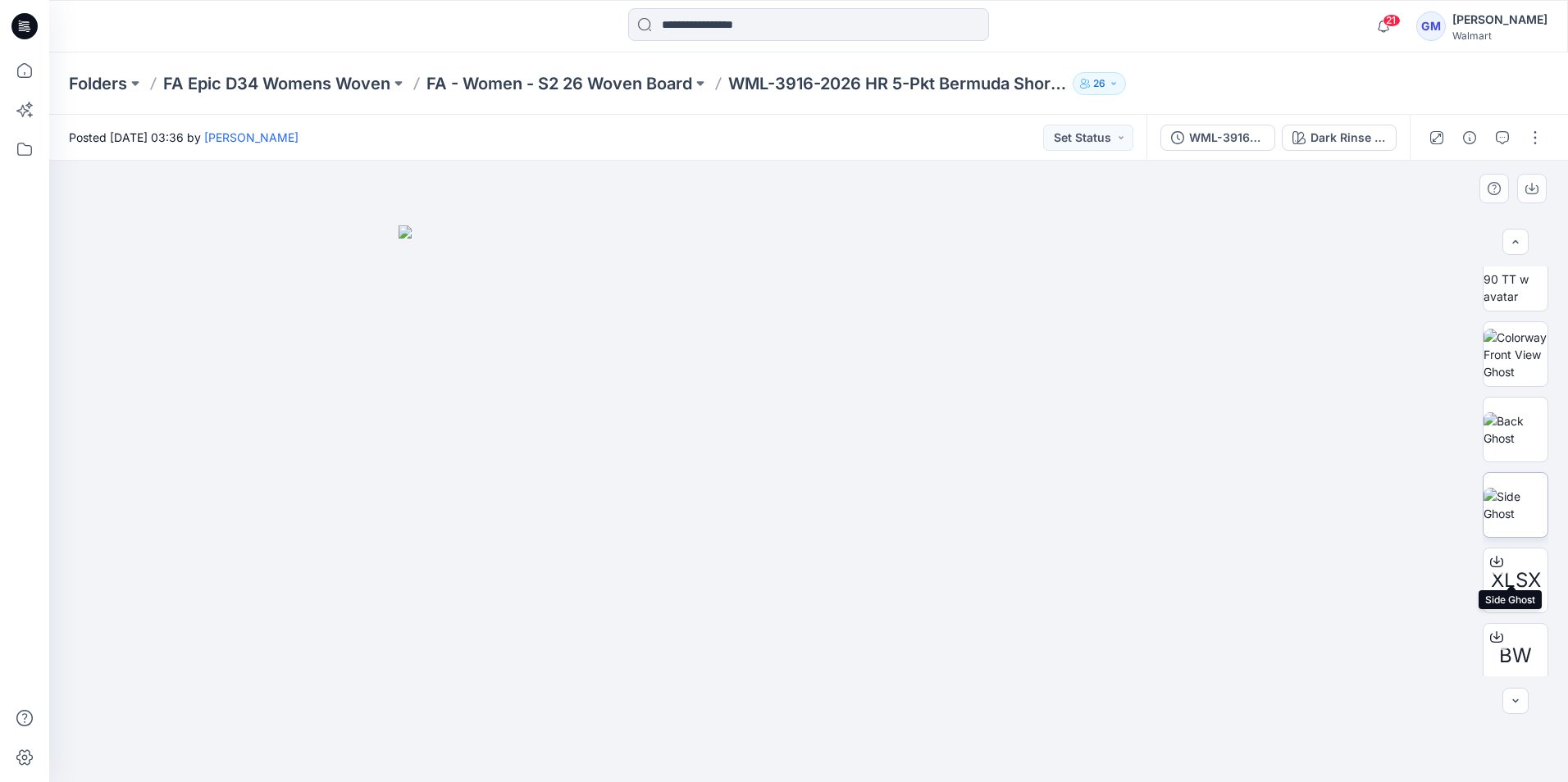
scroll to position [183, 0]
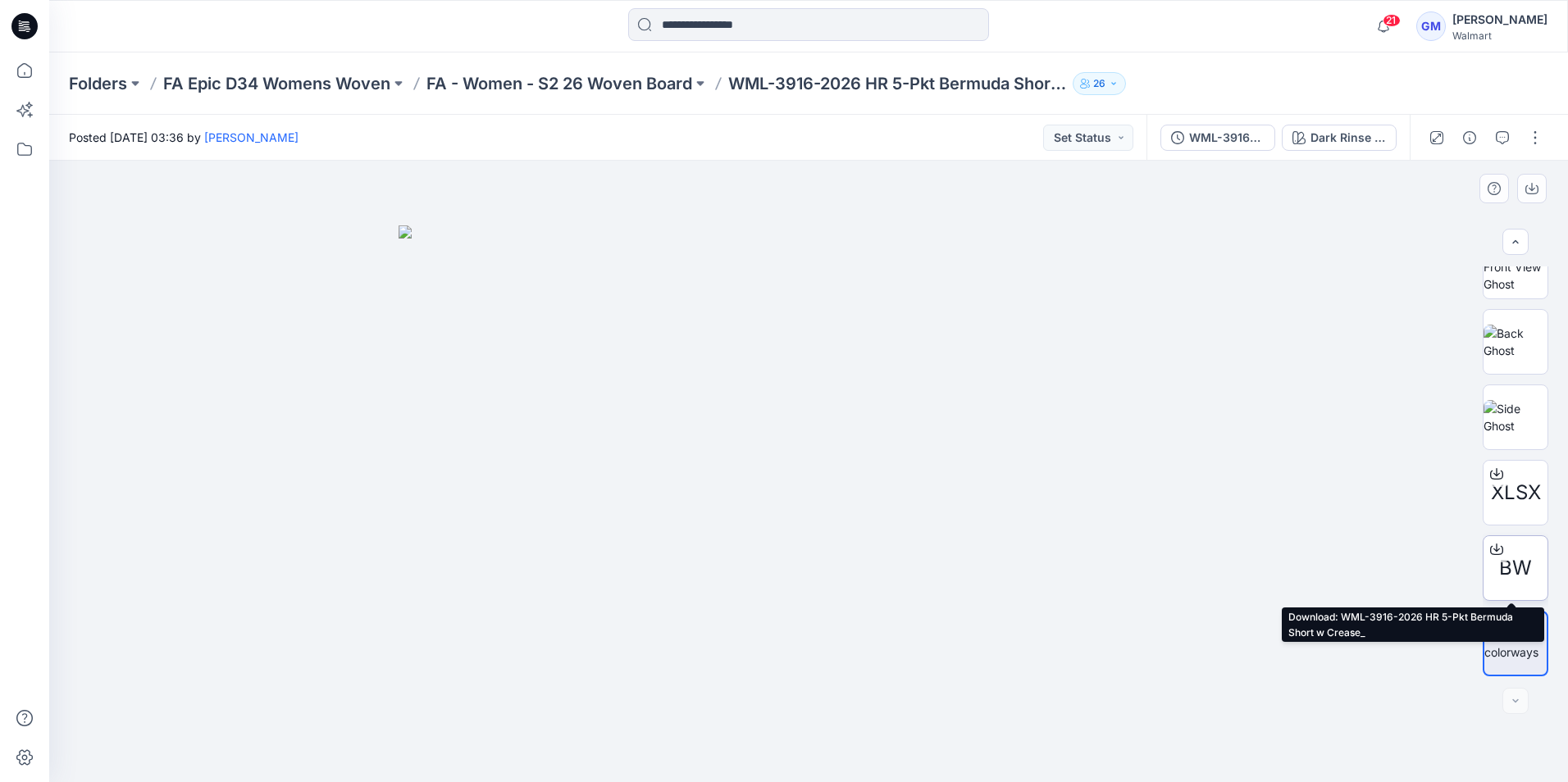
click at [1495, 550] on icon at bounding box center [1497, 548] width 7 height 9
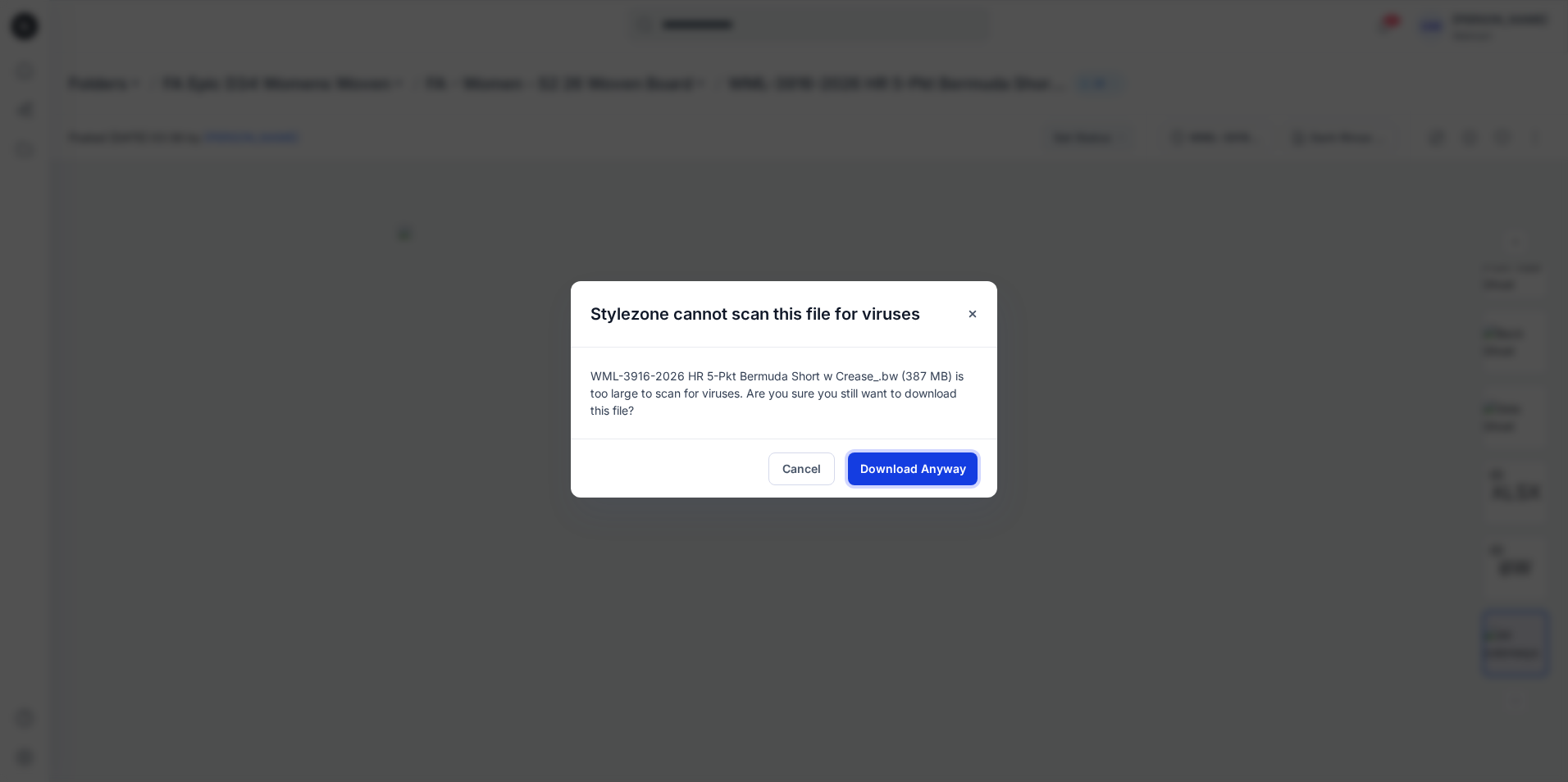
click at [946, 468] on span "Download Anyway" at bounding box center [913, 469] width 106 height 17
